Goal: Task Accomplishment & Management: Use online tool/utility

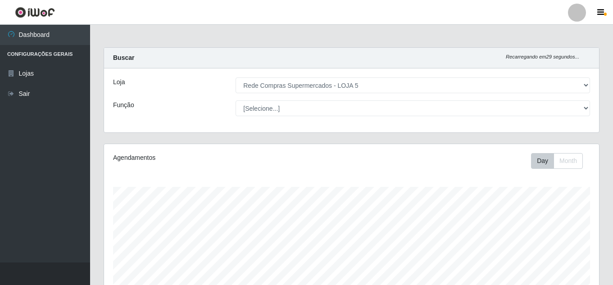
select select "397"
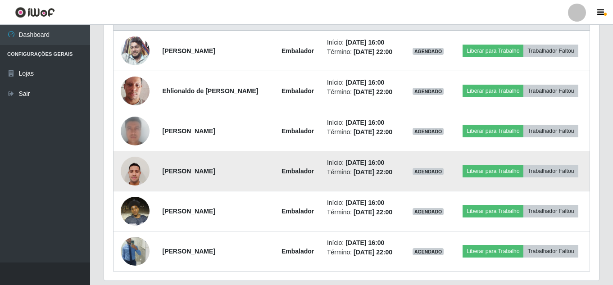
scroll to position [348, 0]
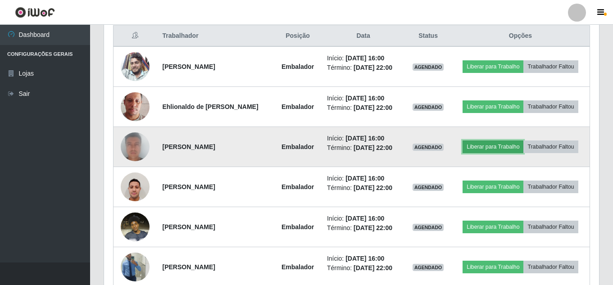
click at [487, 150] on button "Liberar para Trabalho" at bounding box center [493, 147] width 61 height 13
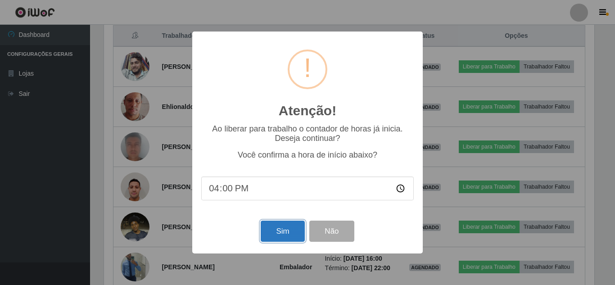
click at [267, 232] on button "Sim" at bounding box center [283, 231] width 44 height 21
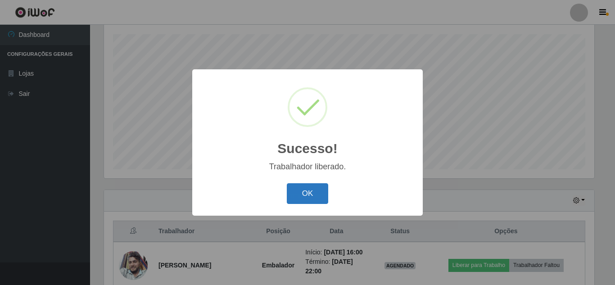
click at [300, 197] on button "OK" at bounding box center [308, 193] width 42 height 21
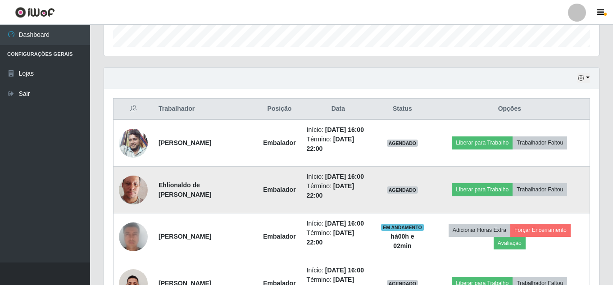
scroll to position [288, 0]
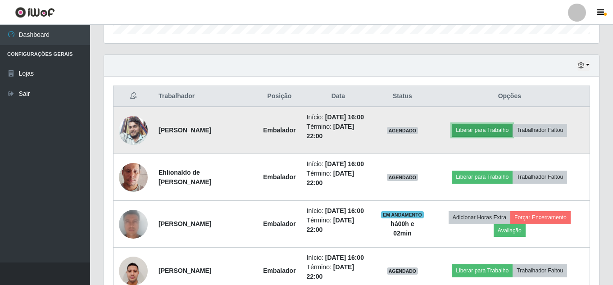
click at [483, 135] on button "Liberar para Trabalho" at bounding box center [482, 130] width 61 height 13
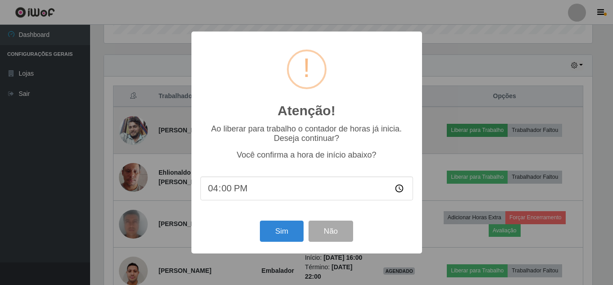
scroll to position [187, 491]
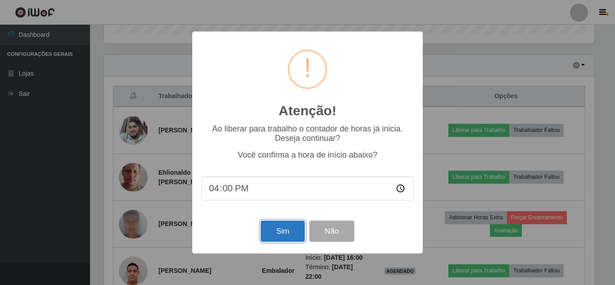
click at [291, 235] on button "Sim" at bounding box center [283, 231] width 44 height 21
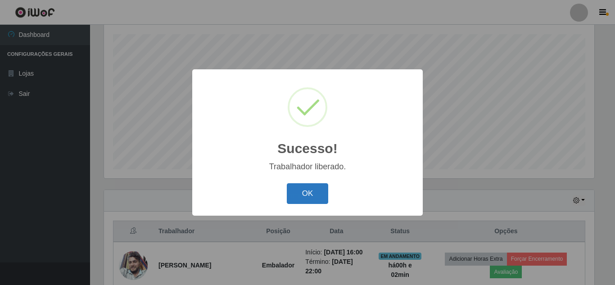
click at [314, 198] on button "OK" at bounding box center [308, 193] width 42 height 21
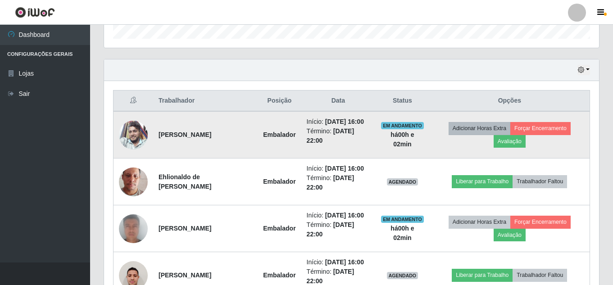
scroll to position [333, 0]
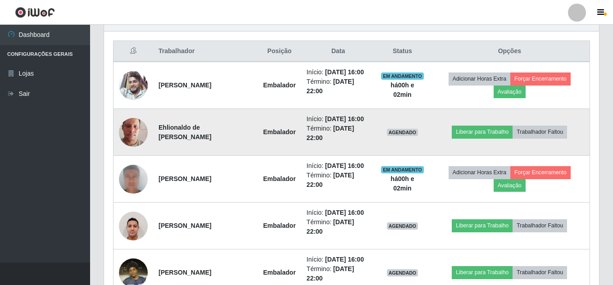
click at [493, 136] on td "Liberar para Trabalho Trabalhador Faltou" at bounding box center [510, 132] width 160 height 47
click at [493, 138] on button "Liberar para Trabalho" at bounding box center [482, 132] width 61 height 13
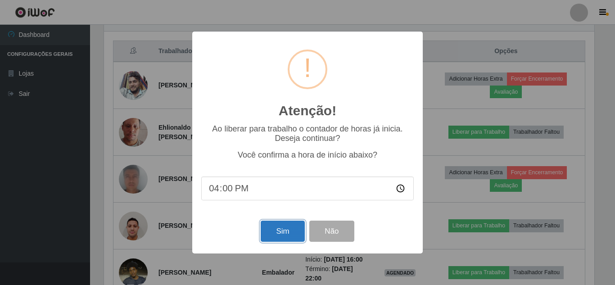
click at [273, 238] on button "Sim" at bounding box center [283, 231] width 44 height 21
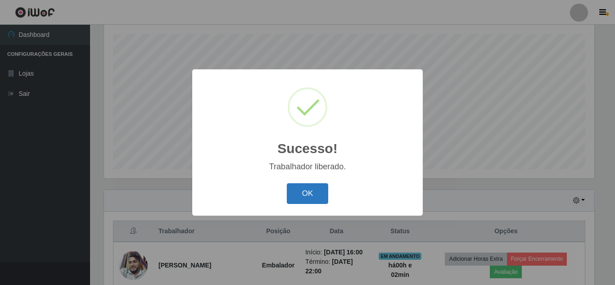
click at [307, 197] on button "OK" at bounding box center [308, 193] width 42 height 21
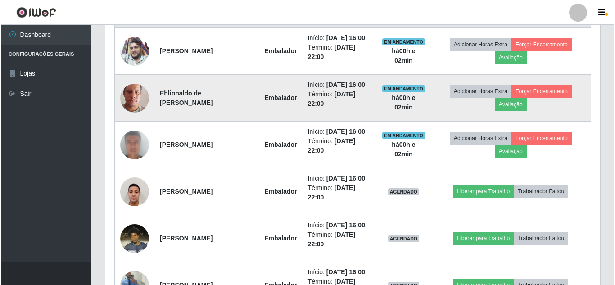
scroll to position [468, 0]
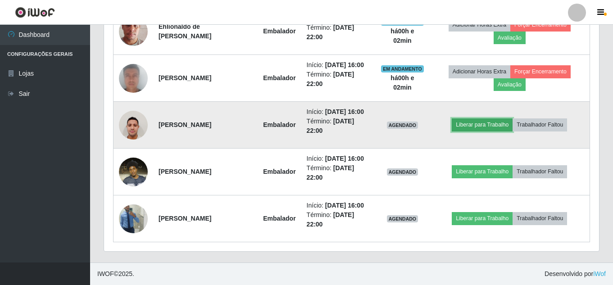
click at [482, 123] on button "Liberar para Trabalho" at bounding box center [482, 124] width 61 height 13
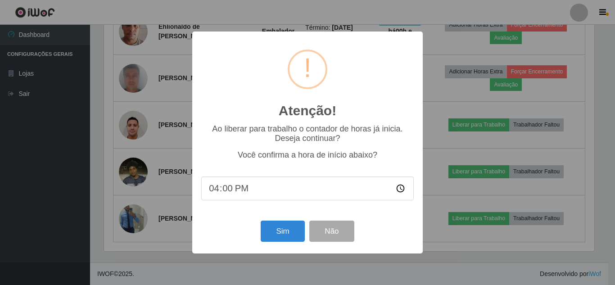
scroll to position [0, 0]
click at [288, 236] on button "Sim" at bounding box center [283, 231] width 44 height 21
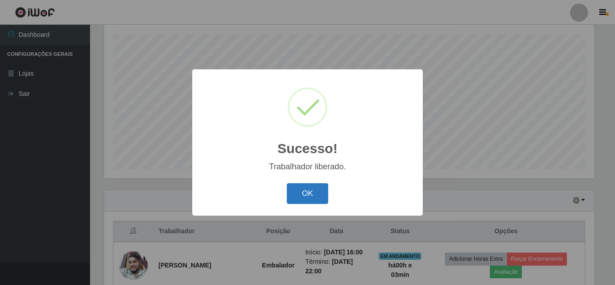
click at [303, 194] on button "OK" at bounding box center [308, 193] width 42 height 21
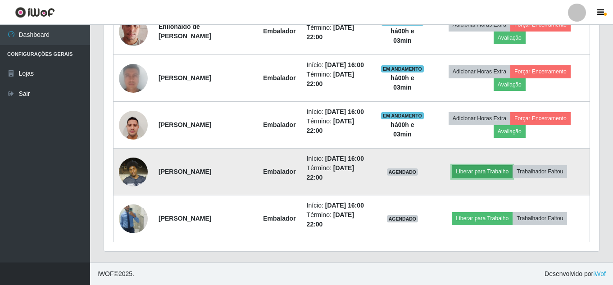
click at [485, 165] on button "Liberar para Trabalho" at bounding box center [482, 171] width 61 height 13
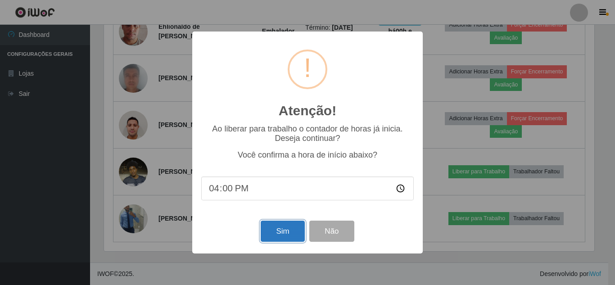
click at [283, 236] on button "Sim" at bounding box center [283, 231] width 44 height 21
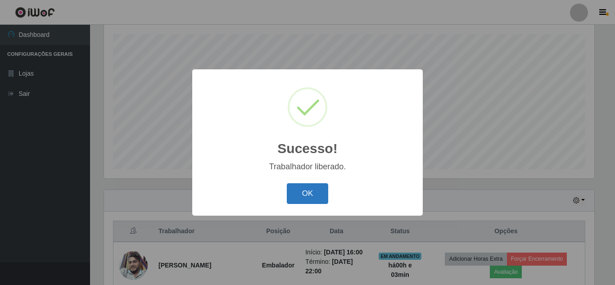
click at [315, 196] on button "OK" at bounding box center [308, 193] width 42 height 21
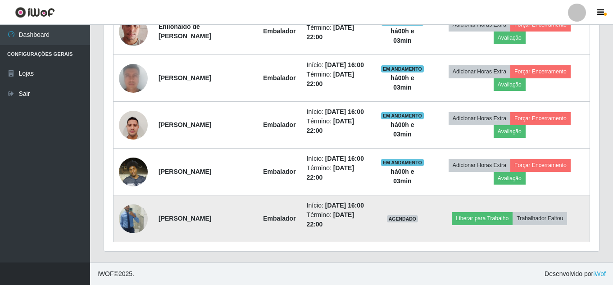
scroll to position [491, 0]
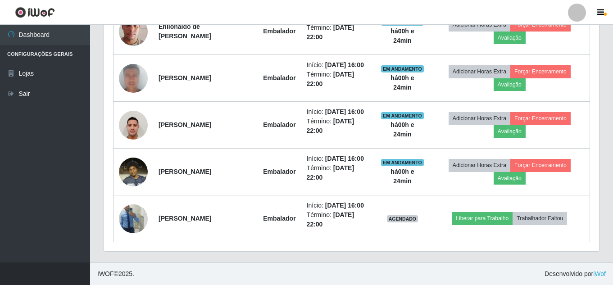
click at [336, 257] on div "Hoje 1 dia 3 dias 1 Semana Não encerrados Trabalhador Posição Data Status Opçõe…" at bounding box center [352, 86] width 510 height 354
